Goal: Information Seeking & Learning: Compare options

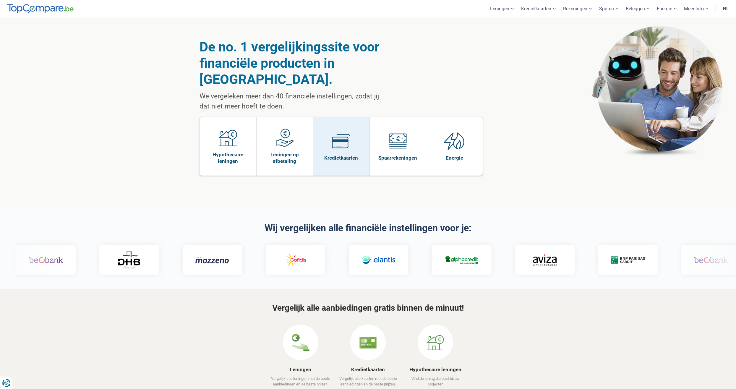
click at [349, 154] on span "Kredietkaarten" at bounding box center [341, 157] width 34 height 6
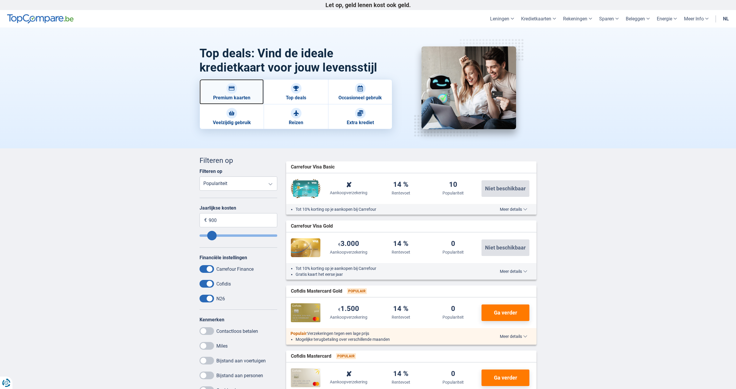
click at [234, 91] on img at bounding box center [232, 88] width 6 height 6
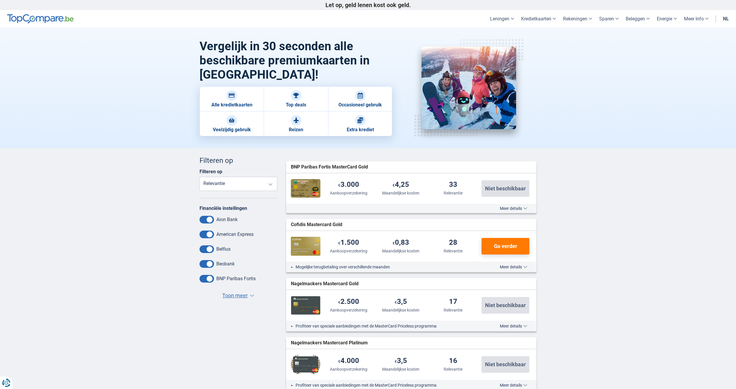
click at [251, 295] on span "▼" at bounding box center [252, 295] width 4 height 2
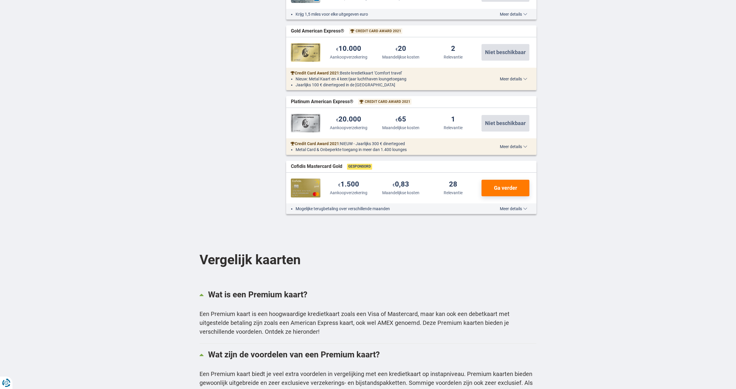
scroll to position [561, 0]
